Goal: Task Accomplishment & Management: Manage account settings

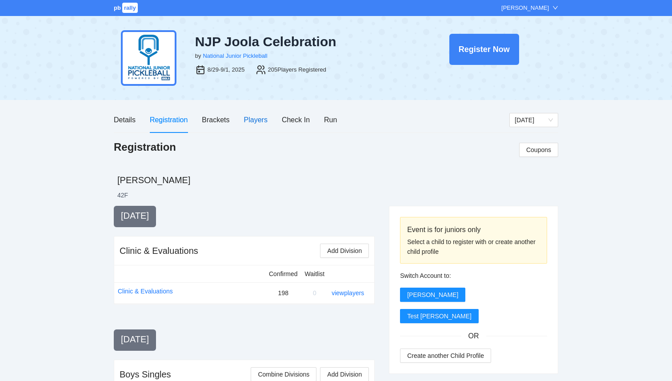
click at [247, 120] on div "Players" at bounding box center [256, 119] width 24 height 11
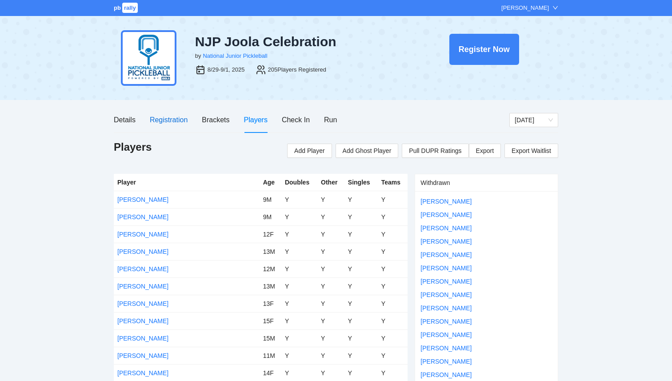
click at [174, 117] on div "Registration" at bounding box center [169, 119] width 38 height 11
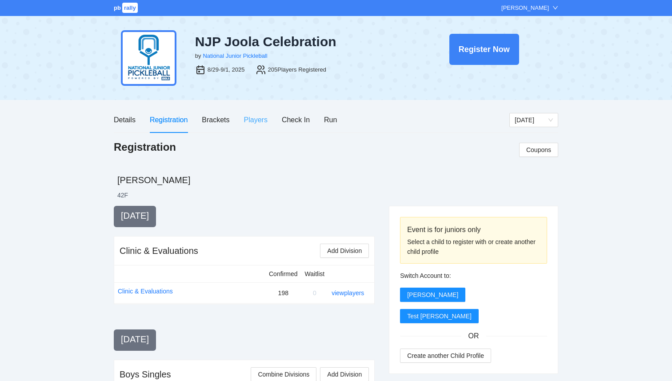
click at [251, 129] on div "Players" at bounding box center [256, 119] width 24 height 25
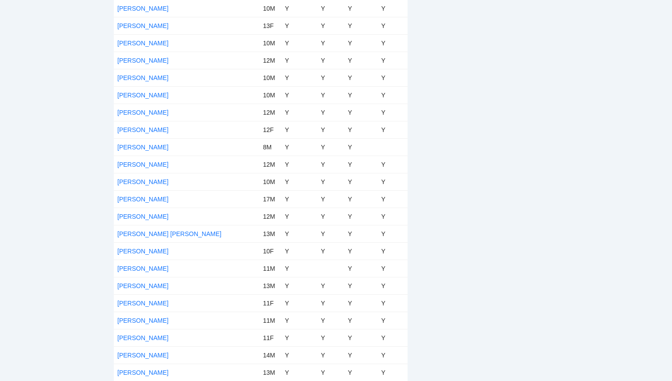
scroll to position [3120, 0]
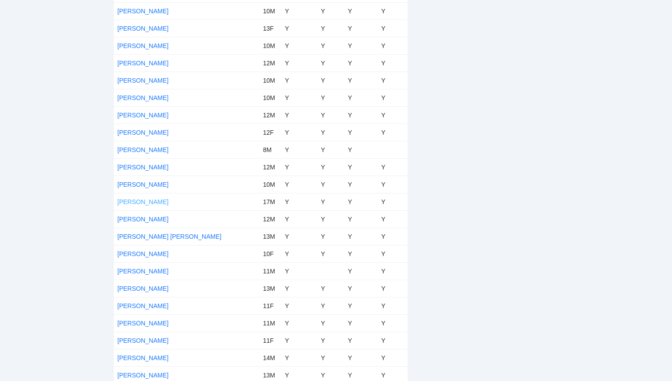
click at [144, 201] on link "Robert Roebuck" at bounding box center [142, 201] width 51 height 7
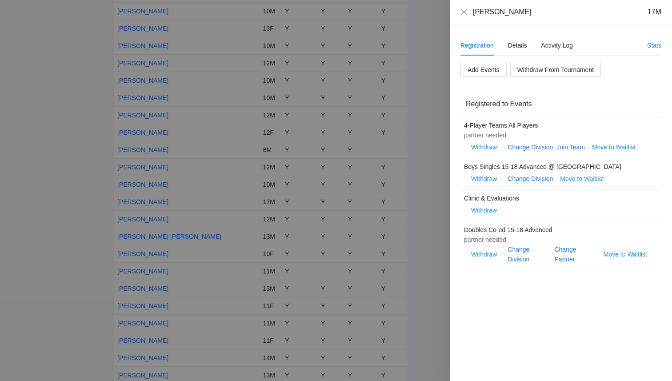
click at [105, 199] on div at bounding box center [336, 190] width 672 height 381
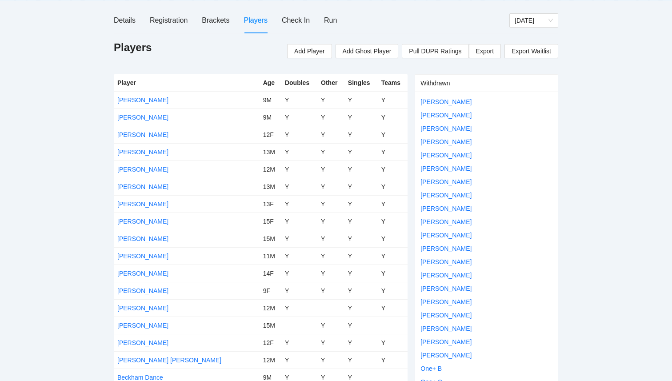
scroll to position [0, 0]
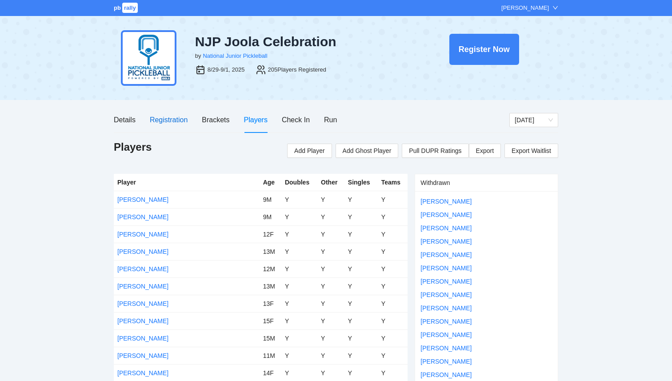
click at [174, 121] on div "Registration" at bounding box center [169, 119] width 38 height 11
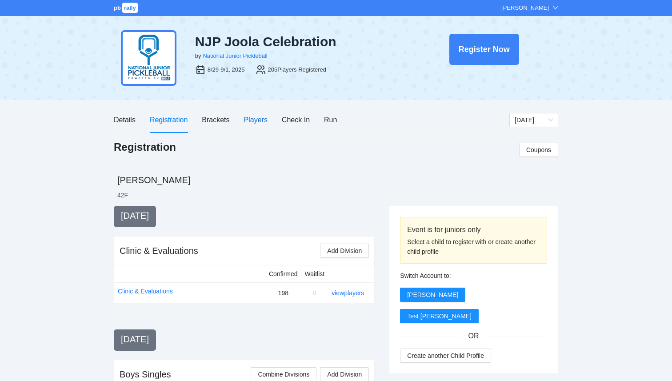
click at [256, 122] on div "Players" at bounding box center [256, 119] width 24 height 11
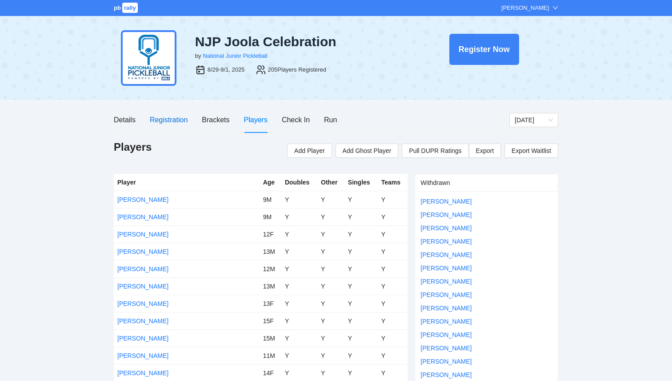
click at [177, 119] on div "Registration" at bounding box center [169, 119] width 38 height 11
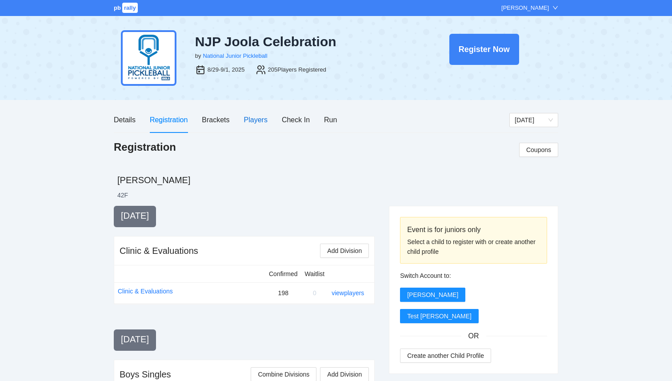
click at [248, 120] on div "Players" at bounding box center [256, 119] width 24 height 11
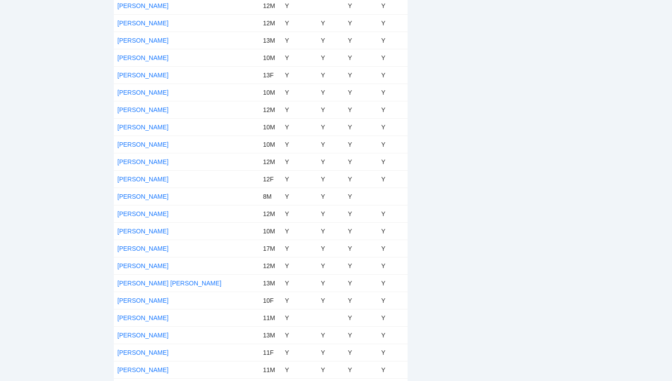
scroll to position [3070, 0]
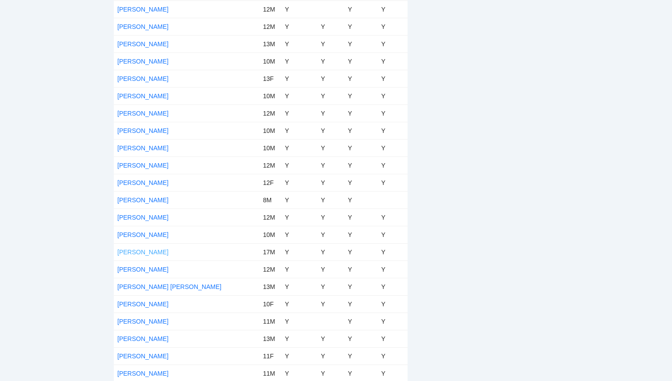
click at [153, 255] on link "Robert Roebuck" at bounding box center [142, 252] width 51 height 7
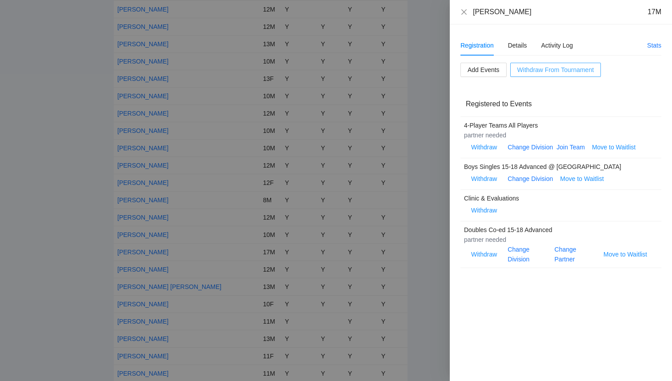
click at [538, 70] on span "Withdraw From Tournament" at bounding box center [556, 70] width 76 height 10
click at [573, 47] on div "Are you sure? Cancel OK" at bounding box center [556, 34] width 63 height 40
click at [573, 42] on span "OK" at bounding box center [572, 42] width 9 height 10
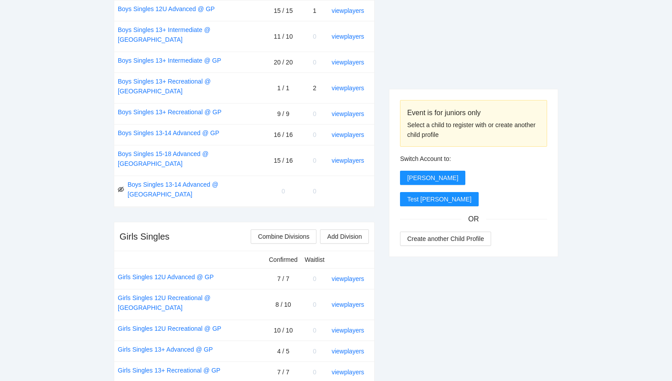
scroll to position [567, 0]
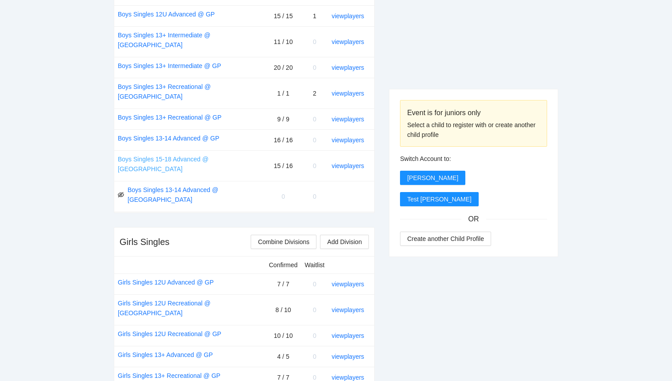
click at [202, 154] on link "Boys Singles 15-18 Advanced @ [GEOGRAPHIC_DATA]" at bounding box center [190, 164] width 144 height 20
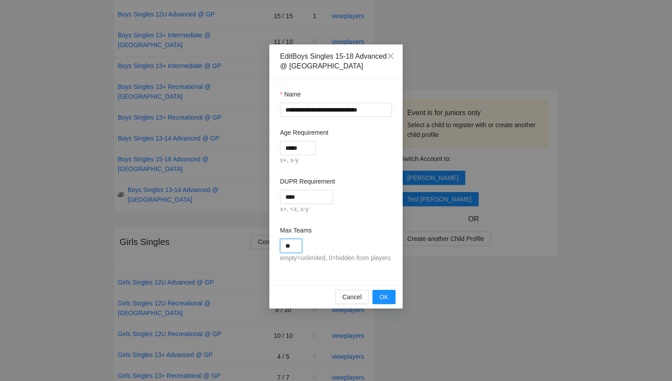
click at [299, 241] on input "**" at bounding box center [291, 246] width 22 height 14
type input "**"
click at [357, 260] on div "empty=unlimited, 0=hidden from players" at bounding box center [336, 258] width 112 height 11
click at [381, 302] on span "OK" at bounding box center [384, 297] width 9 height 10
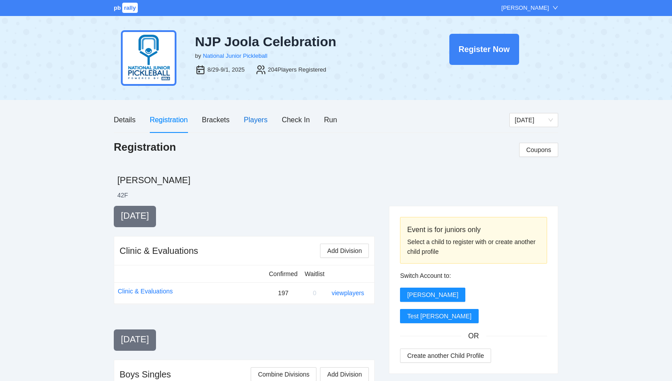
click at [261, 122] on div "Players" at bounding box center [256, 119] width 24 height 11
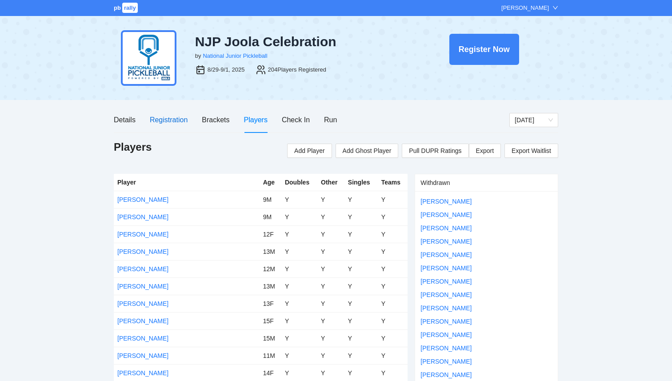
click at [167, 117] on div "Registration" at bounding box center [169, 119] width 38 height 11
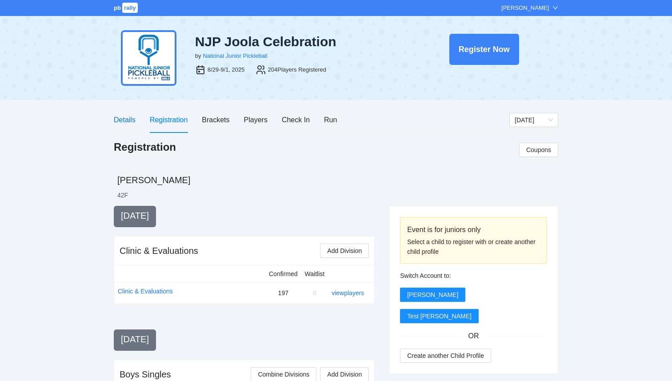
click at [129, 122] on div "Details" at bounding box center [125, 119] width 22 height 11
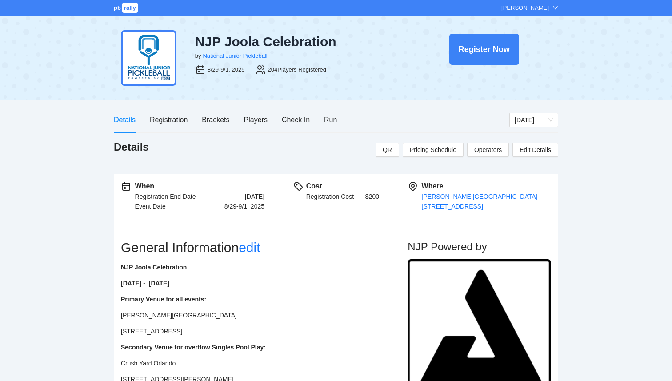
scroll to position [10, 0]
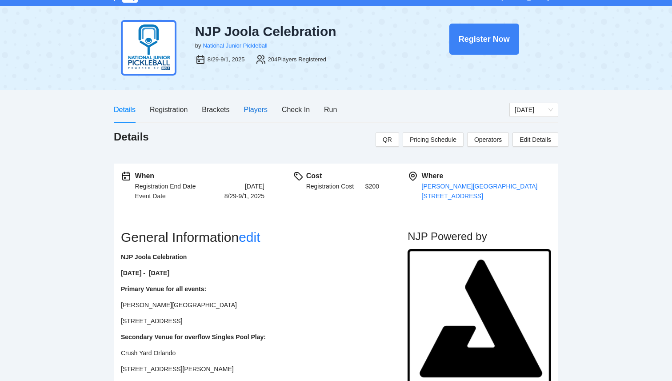
click at [257, 112] on div "Players" at bounding box center [256, 109] width 24 height 11
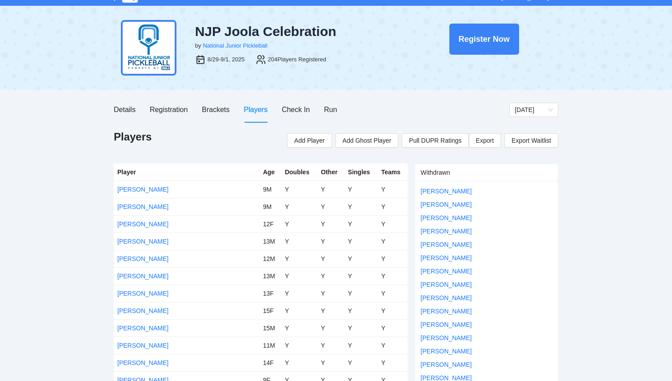
click at [140, 109] on div "Details Registration Brackets Players Check In Run" at bounding box center [225, 109] width 223 height 25
click at [128, 108] on div "Details" at bounding box center [125, 109] width 22 height 11
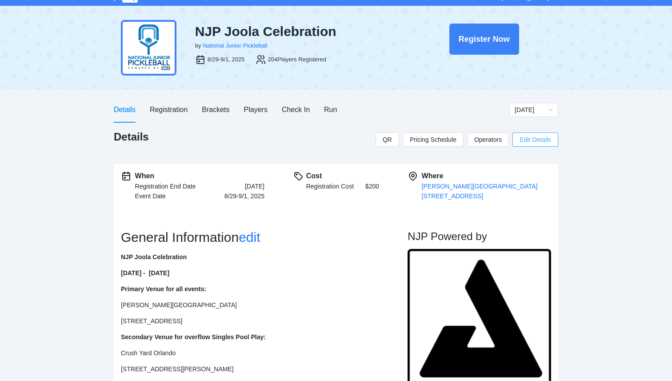
click at [526, 141] on span "Edit Details" at bounding box center [536, 140] width 32 height 10
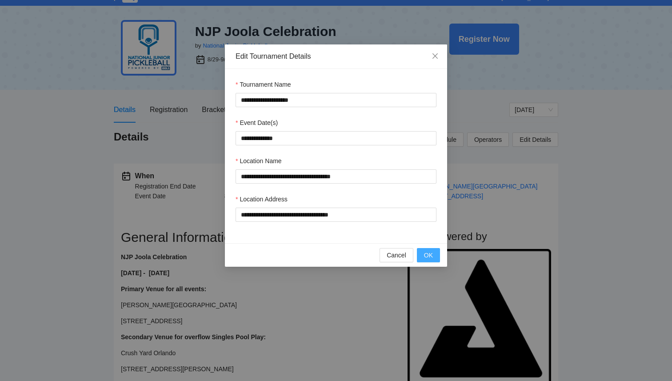
click at [431, 254] on span "OK" at bounding box center [428, 255] width 9 height 10
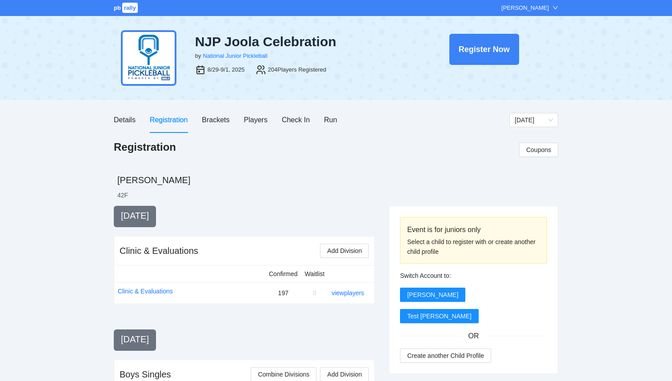
scroll to position [10, 0]
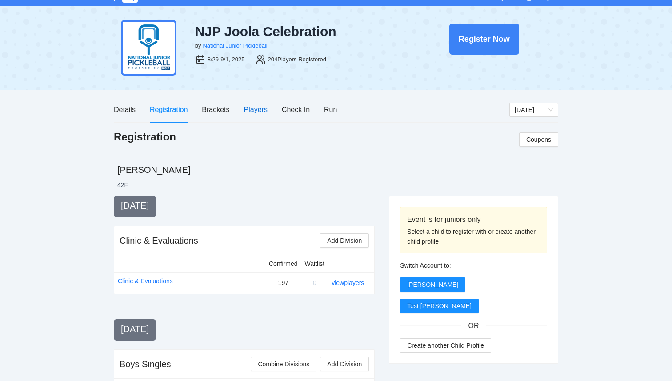
click at [254, 111] on div "Players" at bounding box center [256, 109] width 24 height 11
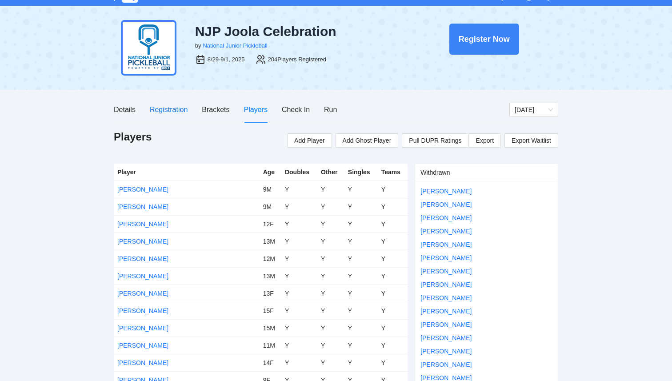
click at [160, 109] on div "Registration" at bounding box center [169, 109] width 38 height 11
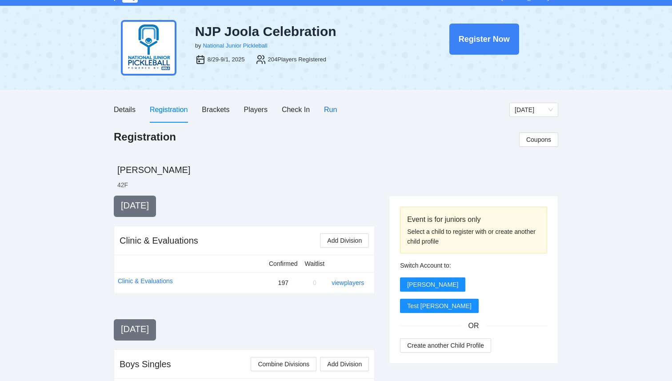
click at [326, 109] on div "Run" at bounding box center [330, 109] width 13 height 11
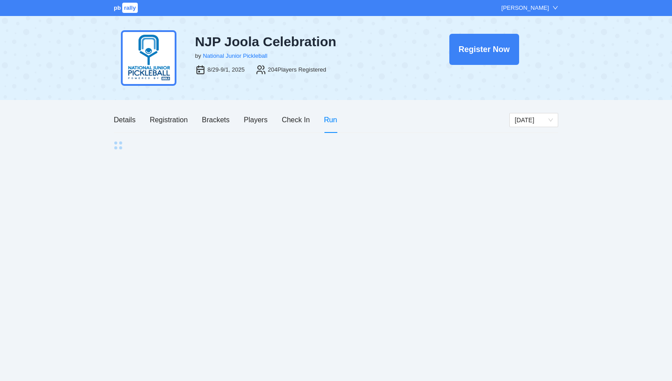
scroll to position [0, 0]
click at [166, 120] on div "Registration" at bounding box center [169, 119] width 38 height 11
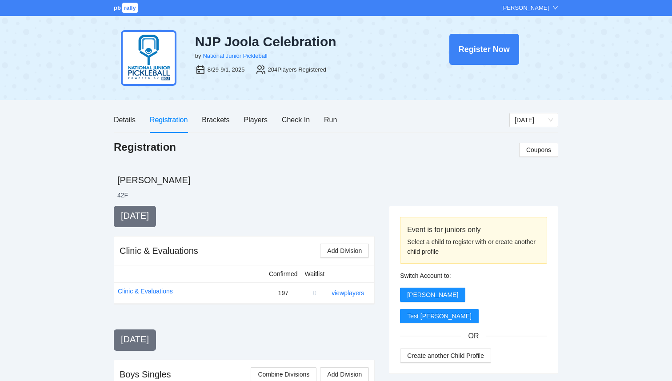
click at [137, 121] on div "Details Registration Brackets Players Check In Run" at bounding box center [225, 119] width 223 height 25
click at [126, 120] on div "Details" at bounding box center [125, 119] width 22 height 11
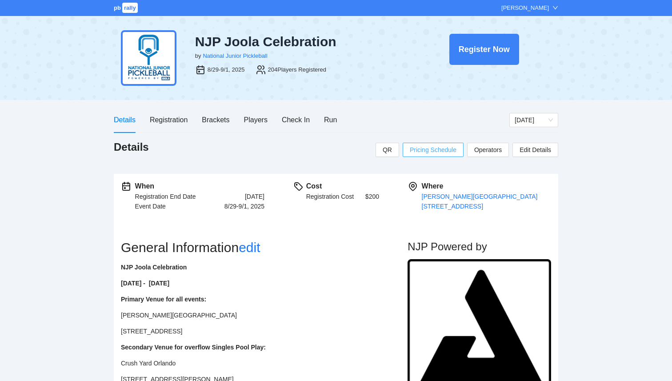
click at [427, 151] on span "Pricing Schedule" at bounding box center [433, 150] width 47 height 10
type input "*****"
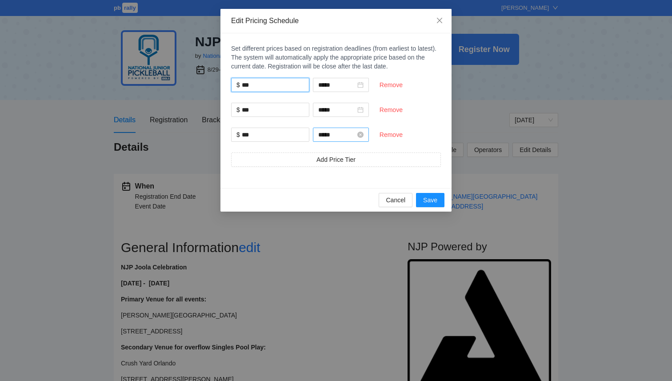
click at [356, 134] on input "*****" at bounding box center [336, 135] width 37 height 10
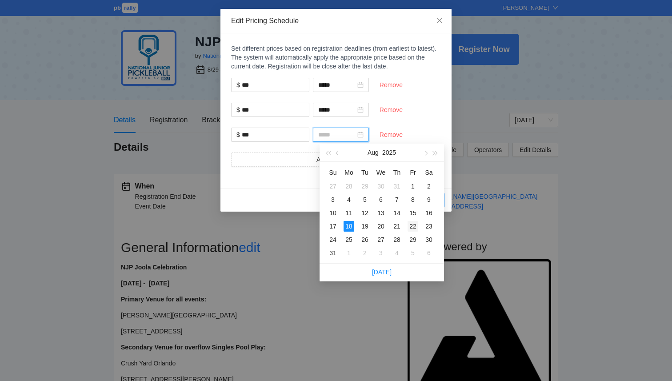
type input "*****"
click at [410, 227] on div "22" at bounding box center [413, 226] width 11 height 11
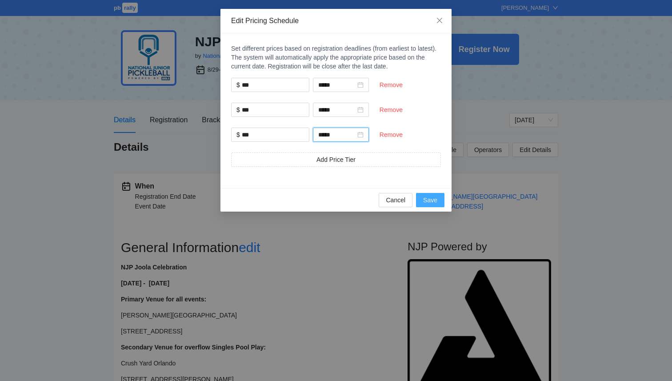
click at [430, 201] on span "Save" at bounding box center [430, 200] width 14 height 10
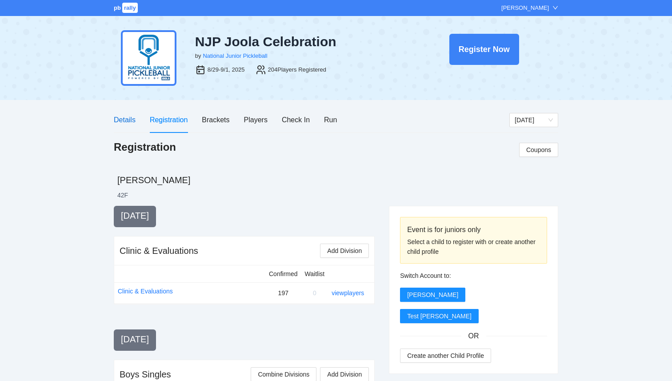
click at [122, 121] on div "Details" at bounding box center [125, 119] width 22 height 11
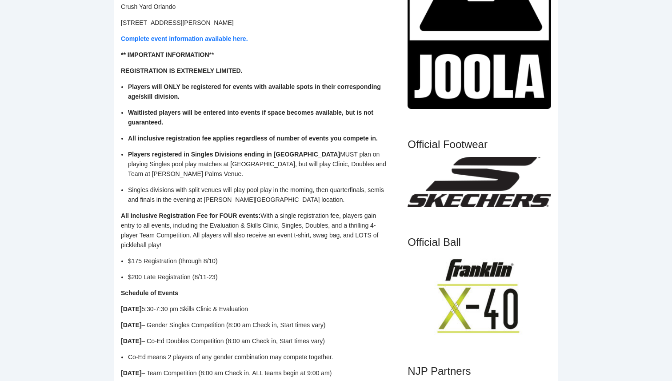
scroll to position [337, 0]
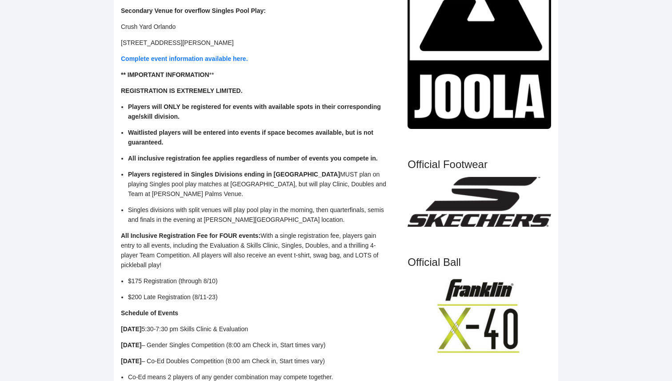
click at [332, 251] on p "All Inclusive Registration Fee for FOUR events: With a single registration fee,…" at bounding box center [254, 250] width 267 height 39
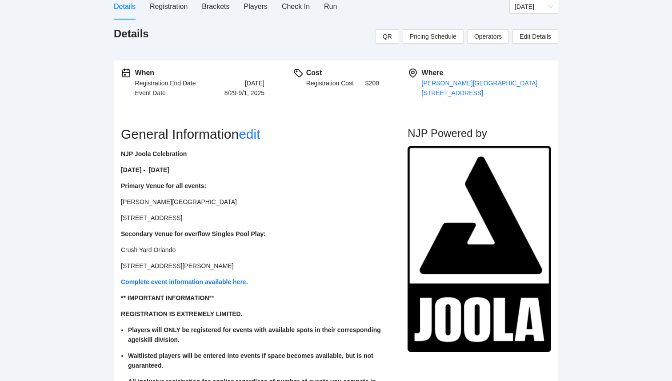
scroll to position [0, 0]
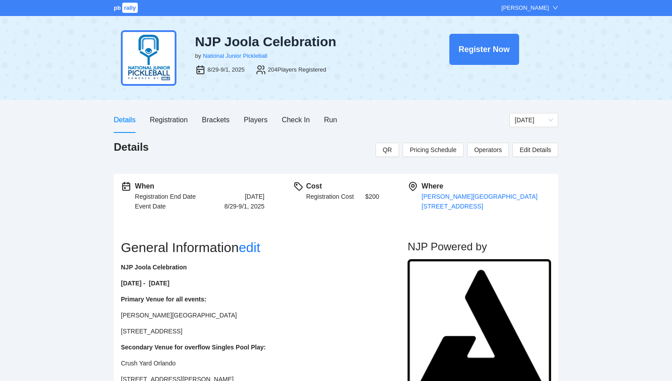
click at [133, 8] on span "rally" at bounding box center [130, 8] width 16 height 10
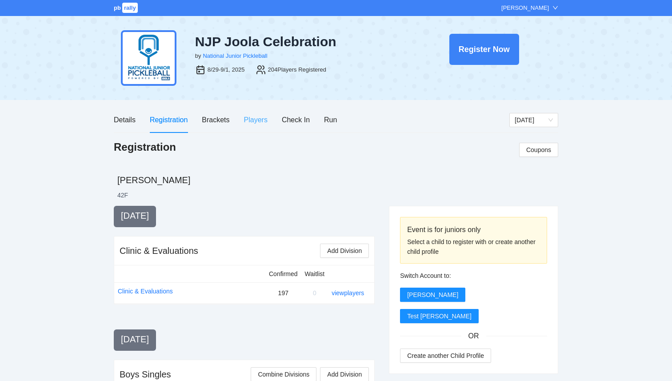
click at [261, 129] on div "Players" at bounding box center [256, 119] width 24 height 25
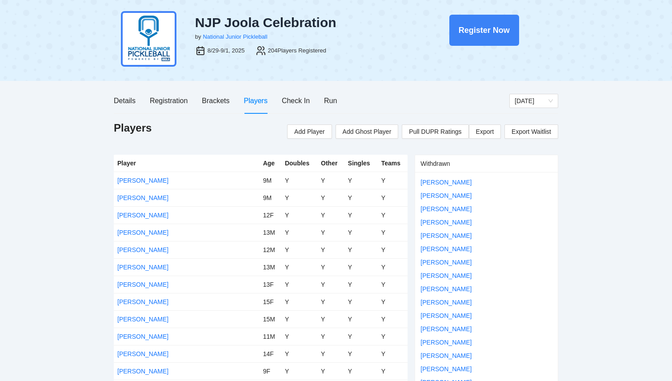
scroll to position [19, 0]
click at [178, 106] on div "Registration" at bounding box center [169, 101] width 38 height 11
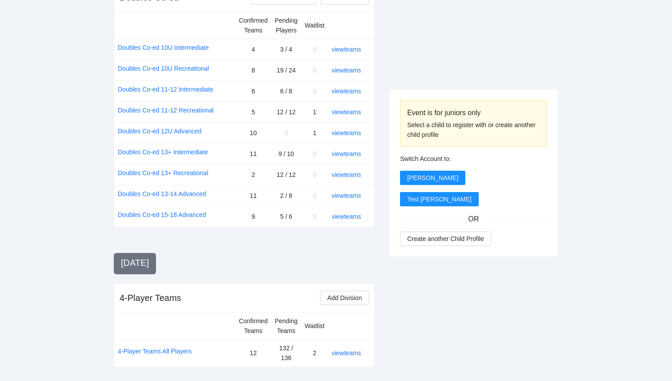
scroll to position [1051, 0]
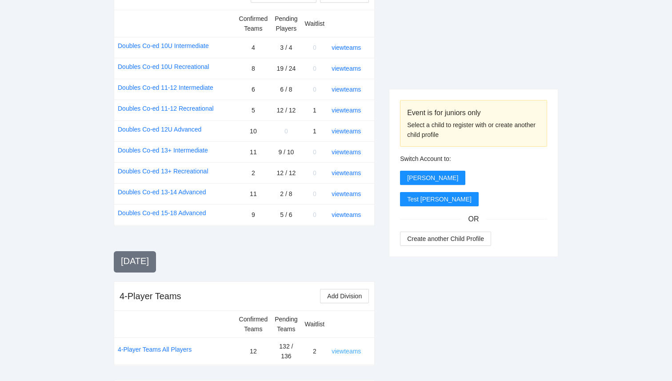
click at [341, 348] on link "view teams" at bounding box center [346, 351] width 29 height 7
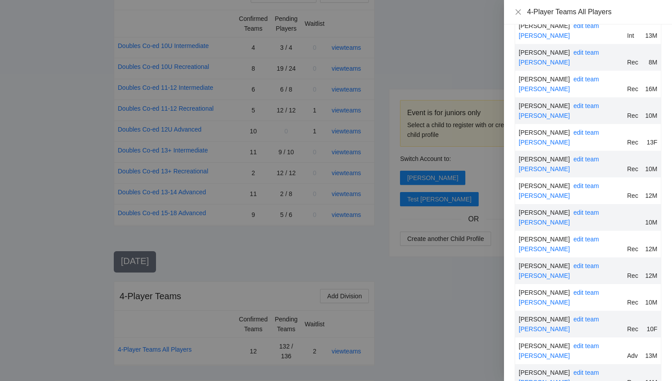
scroll to position [4113, 0]
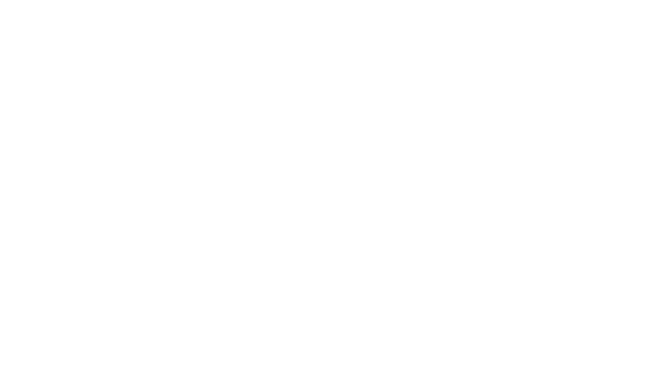
scroll to position [0, 0]
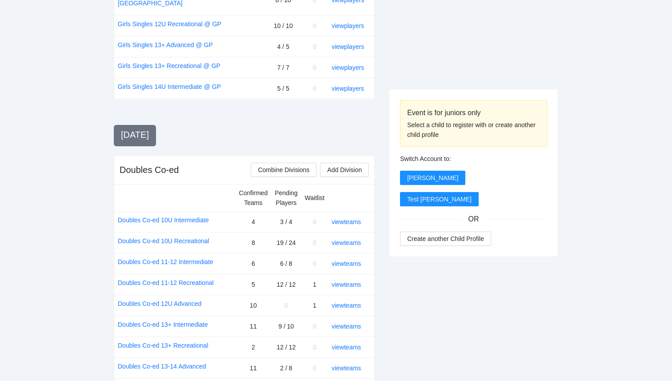
scroll to position [1074, 0]
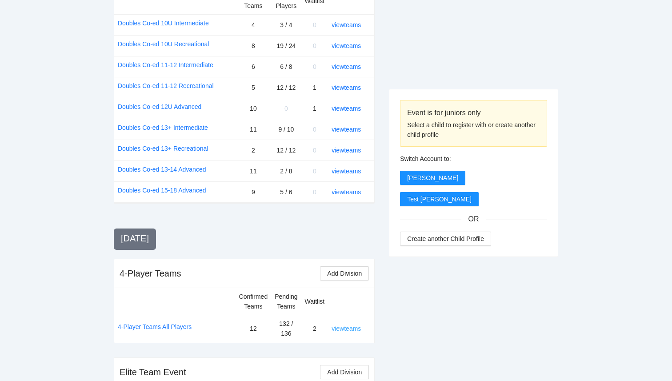
click at [347, 325] on link "view teams" at bounding box center [346, 328] width 29 height 7
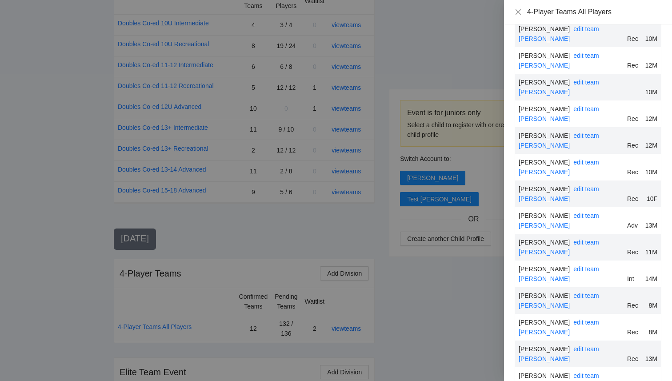
scroll to position [4113, 0]
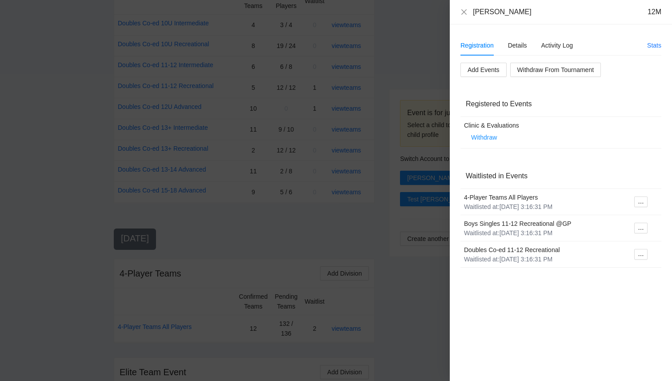
click at [435, 291] on div at bounding box center [336, 190] width 672 height 381
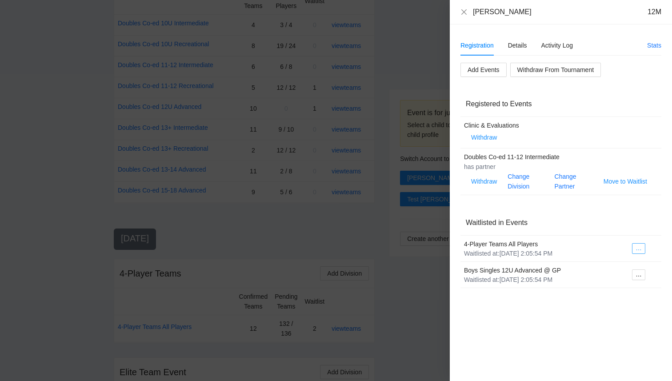
click at [640, 251] on icon "ellipsis" at bounding box center [639, 250] width 6 height 6
click at [630, 267] on span "Register to Event" at bounding box center [614, 266] width 56 height 10
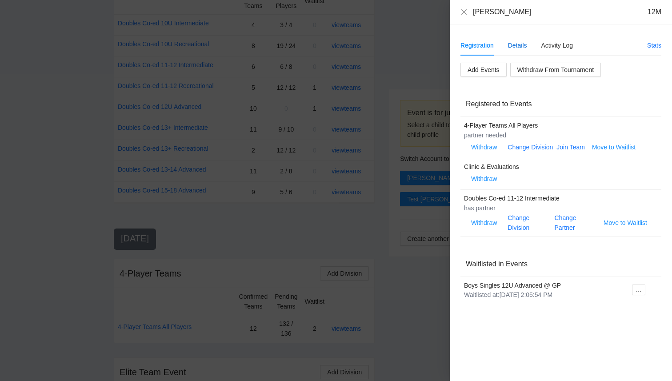
click at [517, 46] on div "Details" at bounding box center [517, 45] width 19 height 10
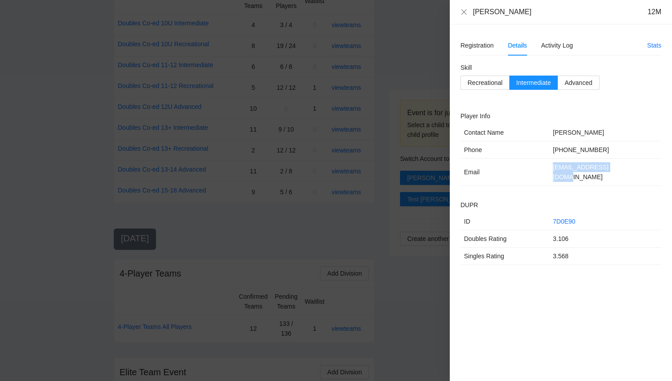
drag, startPoint x: 631, startPoint y: 171, endPoint x: 553, endPoint y: 172, distance: 77.8
click at [553, 172] on td "[EMAIL_ADDRESS][DOMAIN_NAME]" at bounding box center [606, 172] width 112 height 27
copy td "[EMAIL_ADDRESS][DOMAIN_NAME]"
click at [476, 47] on div "Registration" at bounding box center [477, 45] width 33 height 10
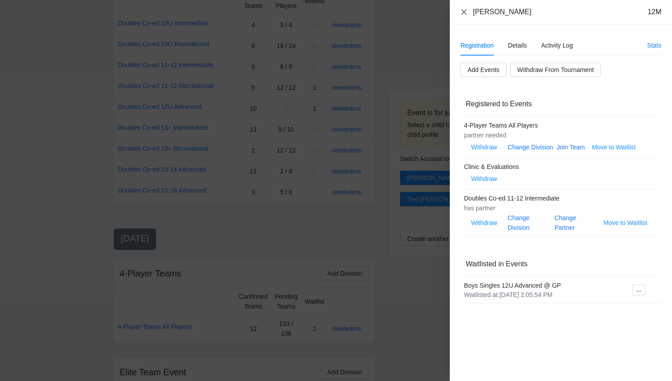
click at [467, 15] on icon "close" at bounding box center [464, 11] width 7 height 7
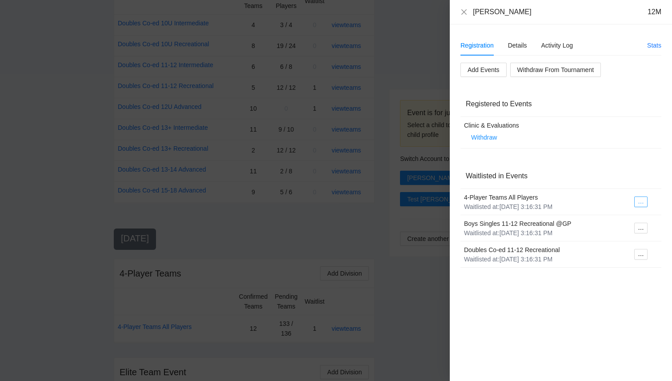
click at [640, 205] on icon "ellipsis" at bounding box center [641, 203] width 6 height 6
click at [626, 217] on span "Register to Event" at bounding box center [615, 219] width 56 height 10
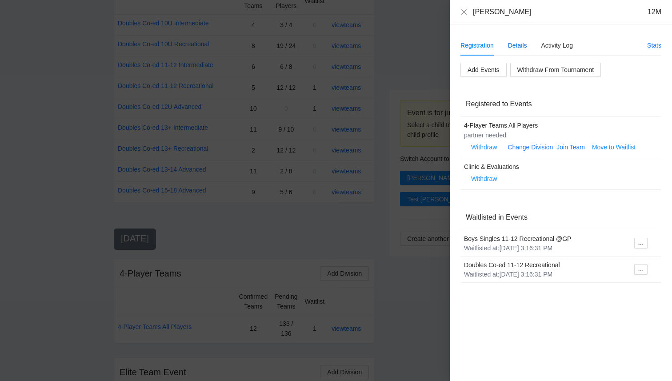
click at [524, 43] on div "Details" at bounding box center [517, 45] width 19 height 10
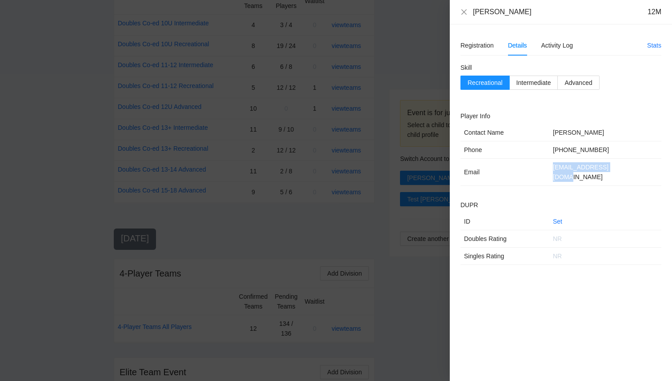
drag, startPoint x: 628, startPoint y: 168, endPoint x: 540, endPoint y: 163, distance: 89.1
click at [540, 163] on tr "Email [EMAIL_ADDRESS][DOMAIN_NAME]" at bounding box center [561, 172] width 201 height 27
copy tr "[EMAIL_ADDRESS][DOMAIN_NAME]"
click at [463, 10] on icon "close" at bounding box center [464, 11] width 7 height 7
